Goal: Information Seeking & Learning: Learn about a topic

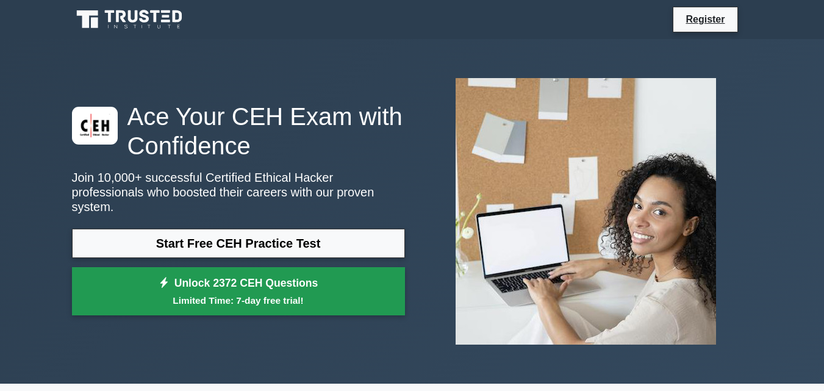
click at [242, 274] on link "Unlock 2372 CEH Questions Limited Time: 7-day free trial!" at bounding box center [238, 291] width 333 height 49
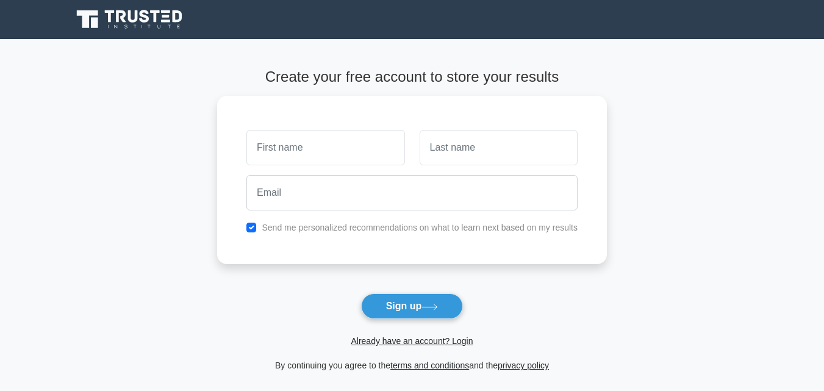
click at [121, 11] on icon at bounding box center [121, 16] width 10 height 12
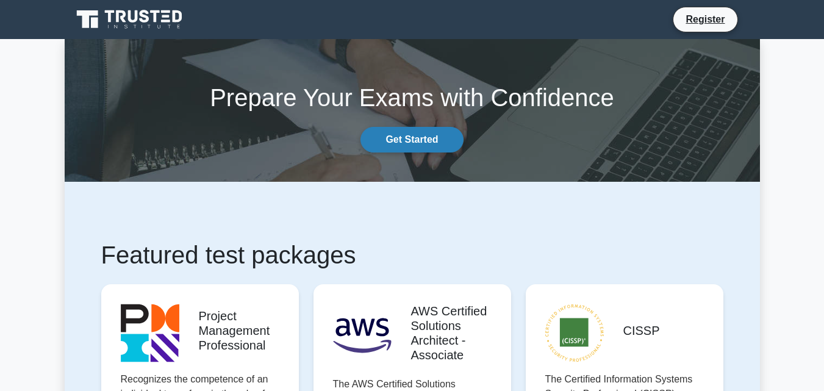
click at [416, 143] on link "Get Started" at bounding box center [411, 140] width 102 height 26
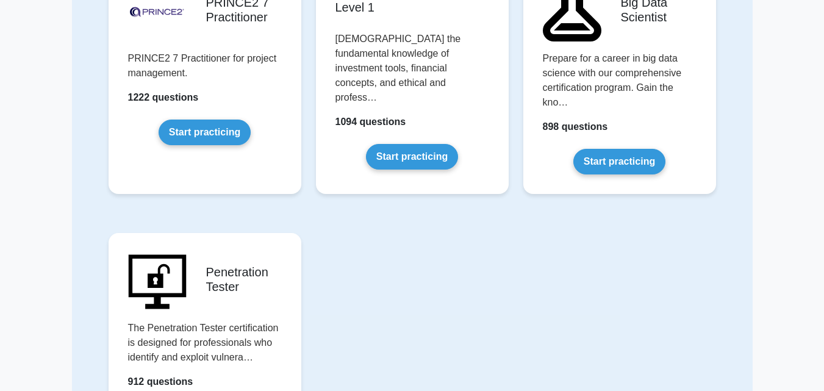
scroll to position [2683, 0]
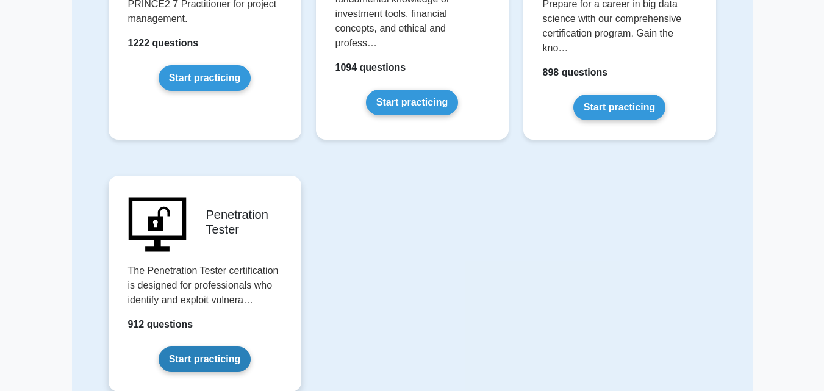
click at [206, 346] on link "Start practicing" at bounding box center [205, 359] width 92 height 26
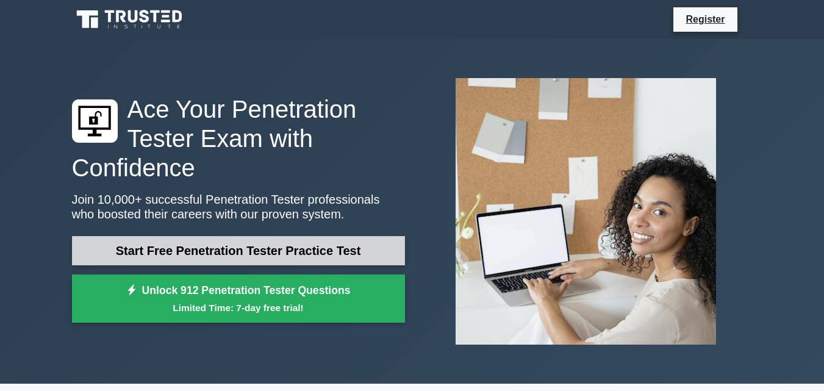
click at [253, 246] on link "Start Free Penetration Tester Practice Test" at bounding box center [238, 250] width 333 height 29
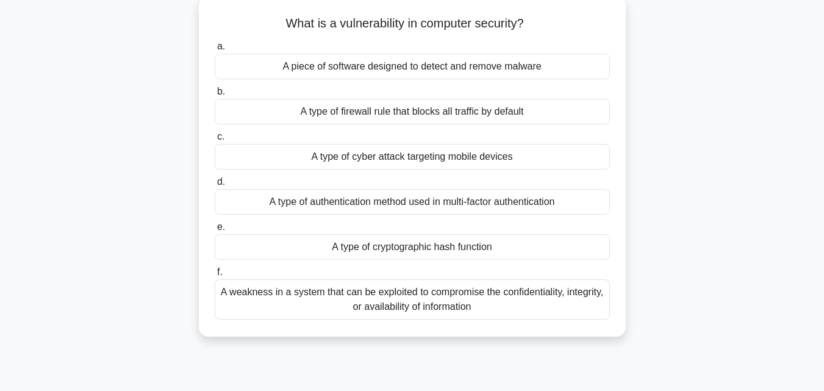
scroll to position [88, 0]
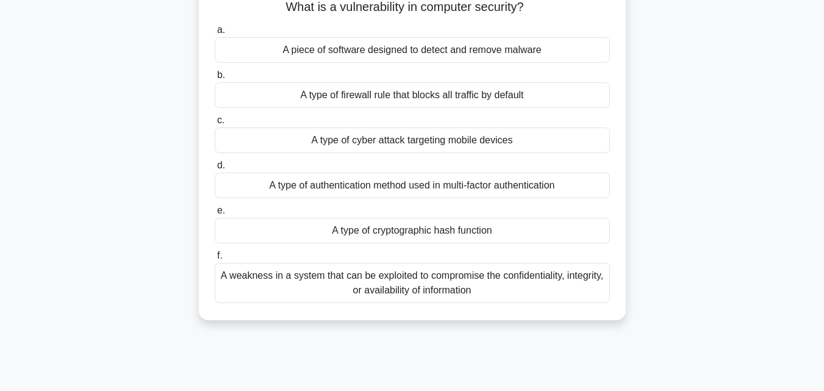
click at [510, 144] on div "A type of cyber attack targeting mobile devices" at bounding box center [412, 140] width 395 height 26
click at [215, 124] on input "c. A type of cyber attack targeting mobile devices" at bounding box center [215, 120] width 0 height 8
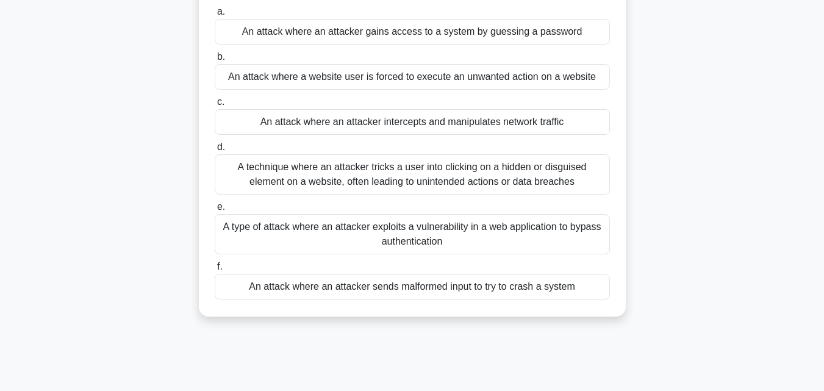
scroll to position [112, 0]
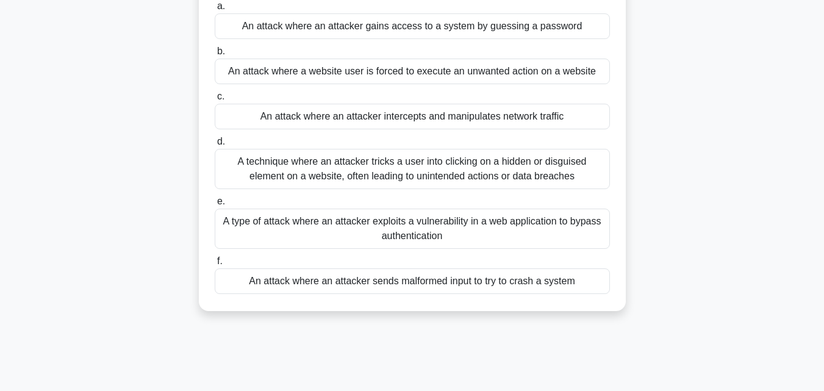
click at [559, 170] on div "A technique where an attacker tricks a user into clicking on a hidden or disgui…" at bounding box center [412, 169] width 395 height 40
click at [215, 146] on input "d. A technique where an attacker tricks a user into clicking on a hidden or dis…" at bounding box center [215, 142] width 0 height 8
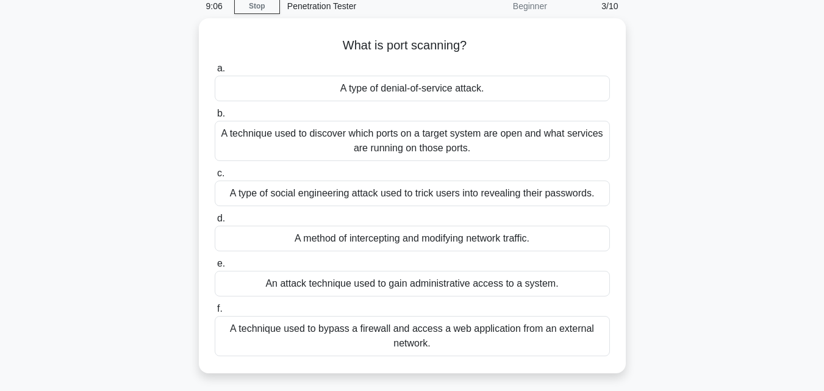
scroll to position [0, 0]
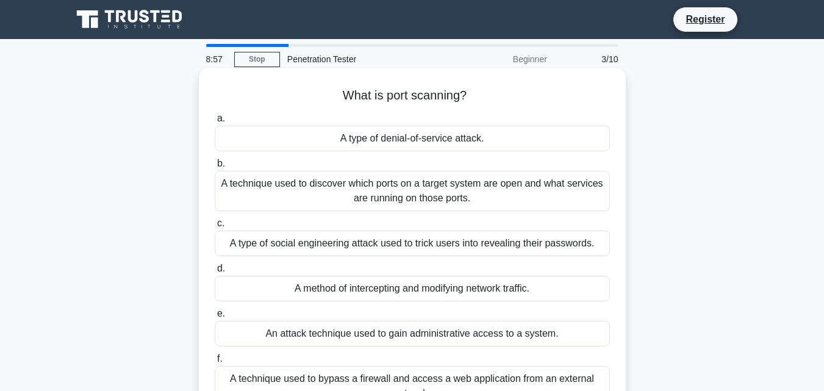
click at [509, 141] on div "A type of denial-of-service attack." at bounding box center [412, 139] width 395 height 26
click at [215, 123] on input "a. A type of denial-of-service attack." at bounding box center [215, 119] width 0 height 8
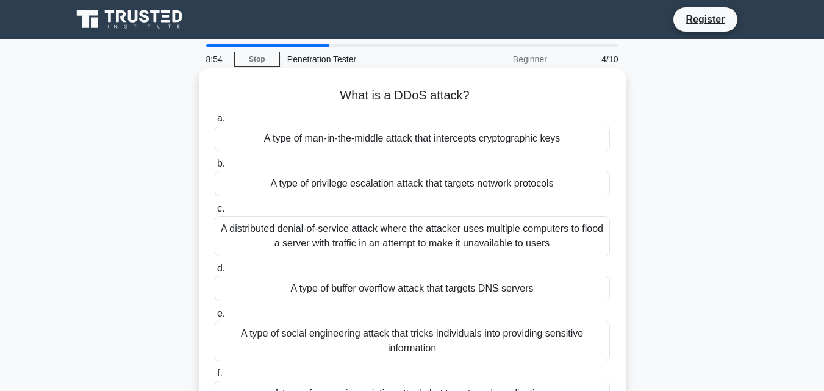
click at [526, 137] on div "A type of man-in-the-middle attack that intercepts cryptographic keys" at bounding box center [412, 139] width 395 height 26
click at [215, 123] on input "a. A type of man-in-the-middle attack that intercepts cryptographic keys" at bounding box center [215, 119] width 0 height 8
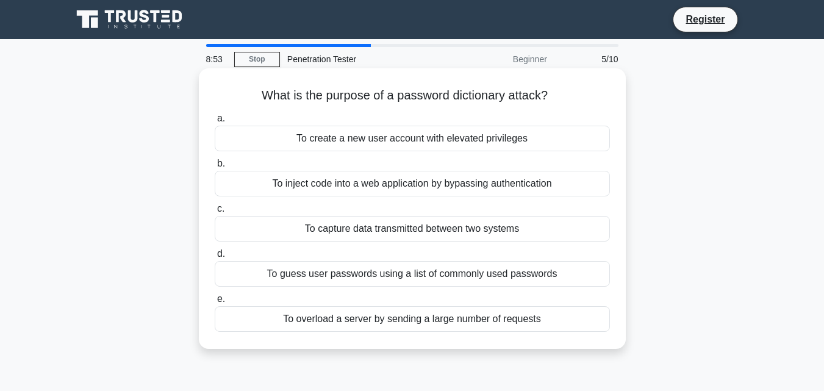
click at [495, 149] on div "To create a new user account with elevated privileges" at bounding box center [412, 139] width 395 height 26
click at [215, 123] on input "a. To create a new user account with elevated privileges" at bounding box center [215, 119] width 0 height 8
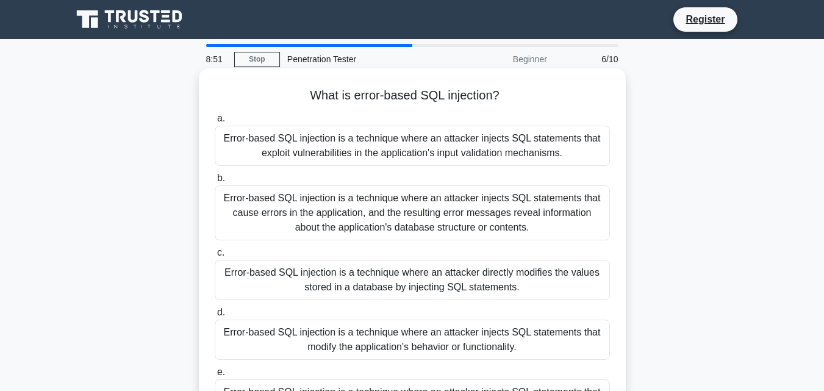
click at [444, 210] on div "Error-based SQL injection is a technique where an attacker injects SQL statemen…" at bounding box center [412, 212] width 395 height 55
click at [215, 182] on input "b. Error-based SQL injection is a technique where an attacker injects SQL state…" at bounding box center [215, 178] width 0 height 8
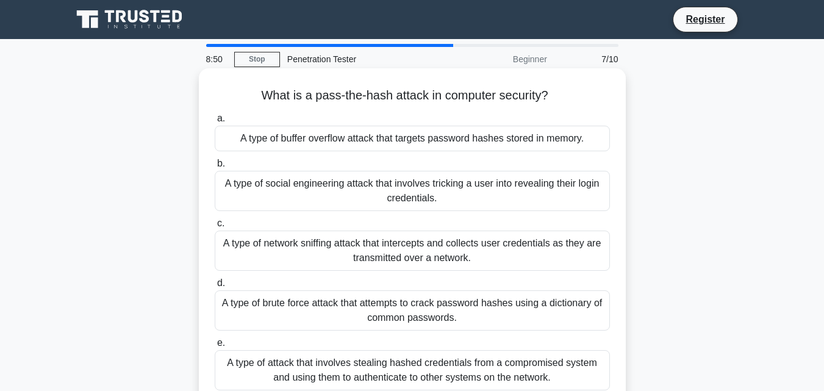
click at [430, 246] on div "A type of network sniffing attack that intercepts and collects user credentials…" at bounding box center [412, 251] width 395 height 40
click at [215, 227] on input "c. A type of network sniffing attack that intercepts and collects user credenti…" at bounding box center [215, 224] width 0 height 8
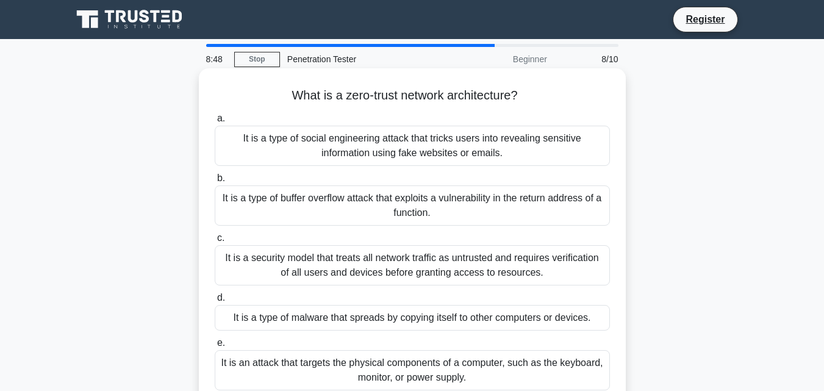
click at [419, 278] on div "It is a security model that treats all network traffic as untrusted and require…" at bounding box center [412, 265] width 395 height 40
click at [215, 242] on input "c. It is a security model that treats all network traffic as untrusted and requ…" at bounding box center [215, 238] width 0 height 8
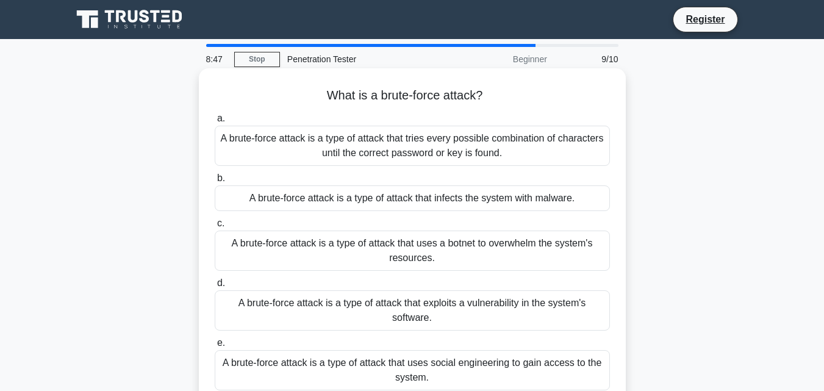
click at [420, 305] on div "A brute-force attack is a type of attack that exploits a vulnerability in the s…" at bounding box center [412, 310] width 395 height 40
click at [215, 287] on input "d. A brute-force attack is a type of attack that exploits a vulnerability in th…" at bounding box center [215, 283] width 0 height 8
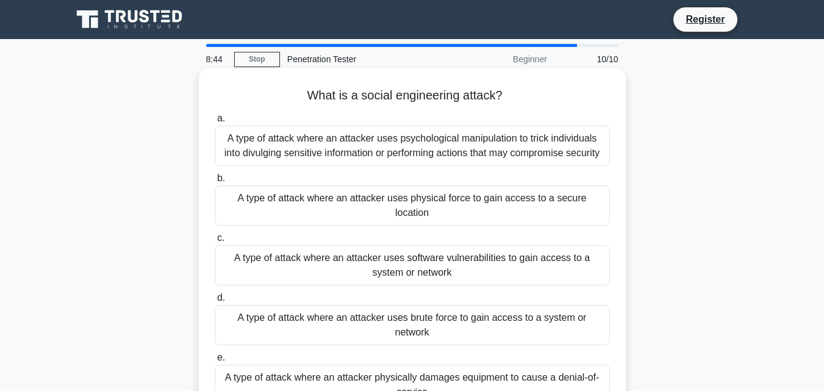
click at [395, 365] on div "A type of attack where an attacker physically damages equipment to cause a deni…" at bounding box center [412, 385] width 395 height 40
click at [215, 354] on input "e. A type of attack where an attacker physically damages equipment to cause a d…" at bounding box center [215, 358] width 0 height 8
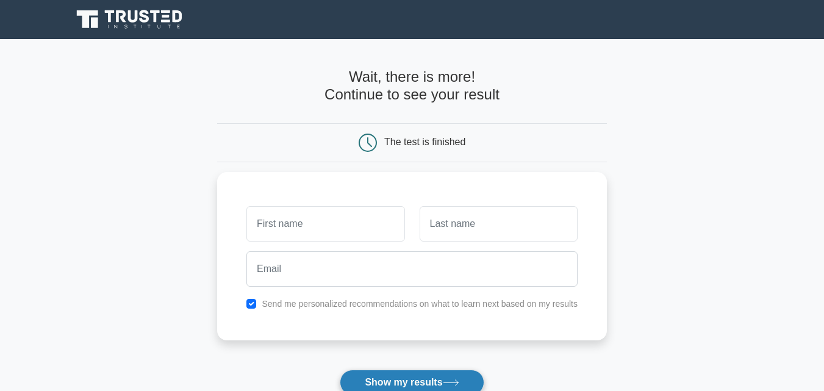
click at [415, 378] on button "Show my results" at bounding box center [412, 383] width 144 height 26
